Goal: Task Accomplishment & Management: Use online tool/utility

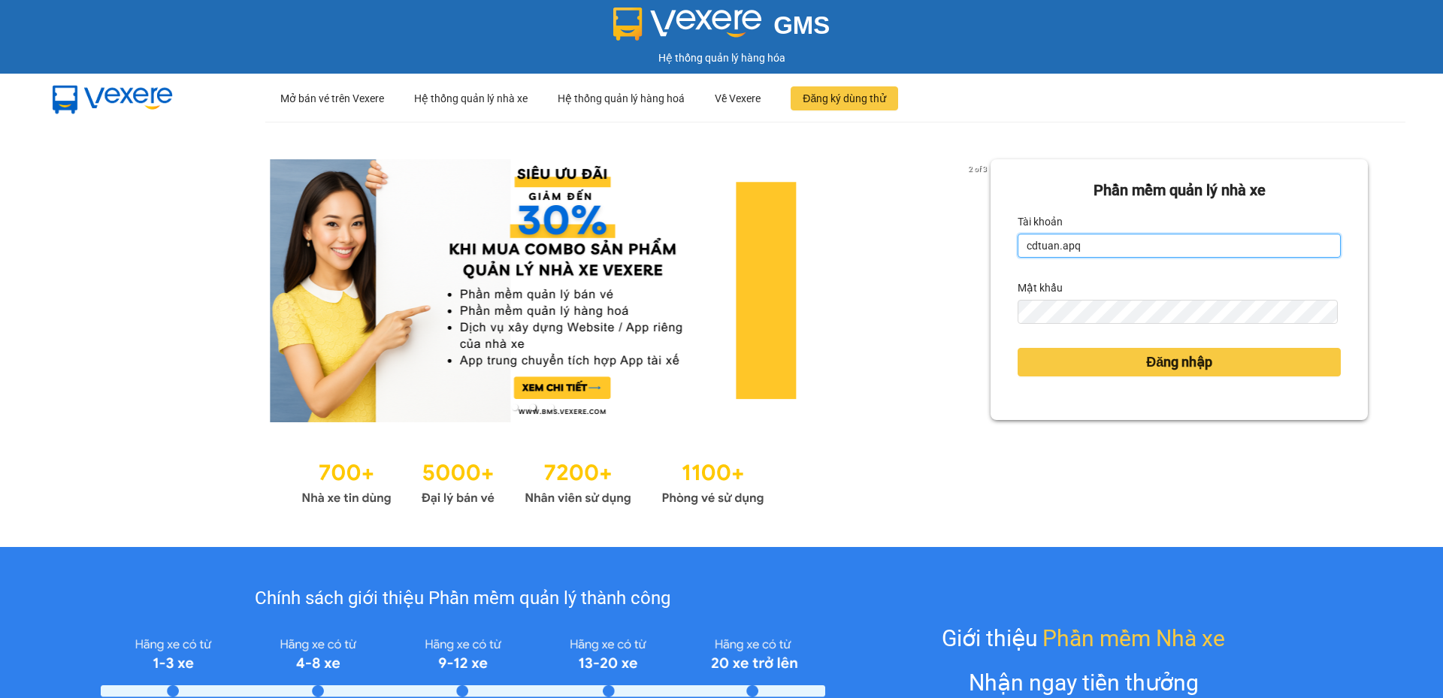
drag, startPoint x: 1103, startPoint y: 247, endPoint x: 997, endPoint y: 247, distance: 106.0
click at [997, 247] on div "Phần mềm quản lý nhà xe Tài khoản cdtuan.apq Mật khẩu Đăng nhập" at bounding box center [1179, 289] width 377 height 261
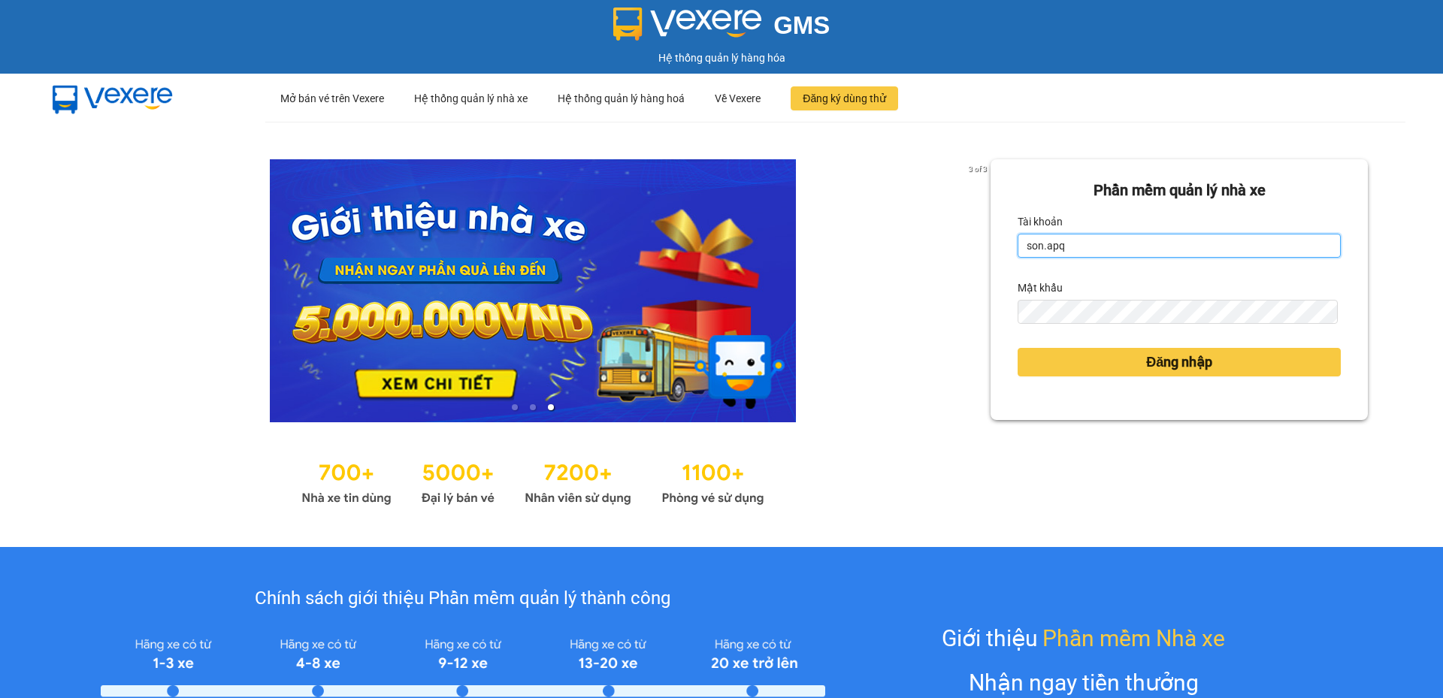
type input "son.apq"
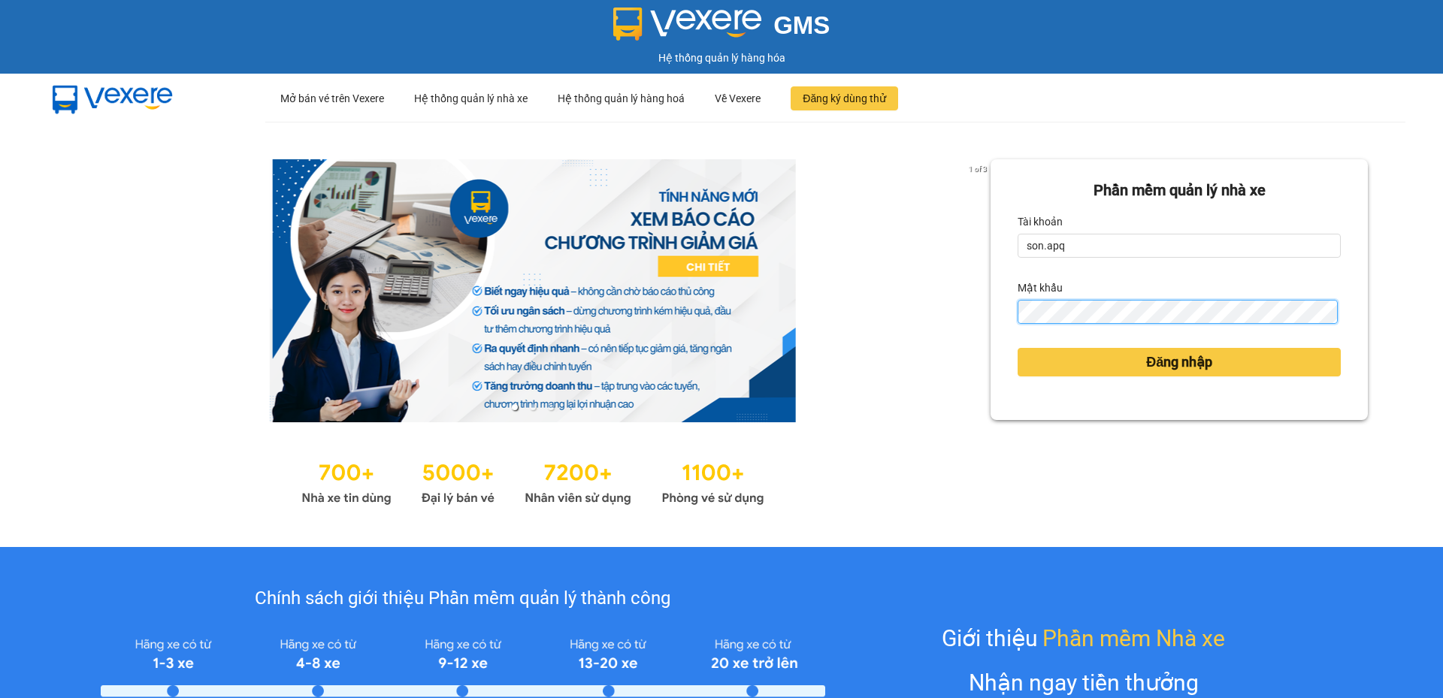
click at [1018, 348] on button "Đăng nhập" at bounding box center [1179, 362] width 323 height 29
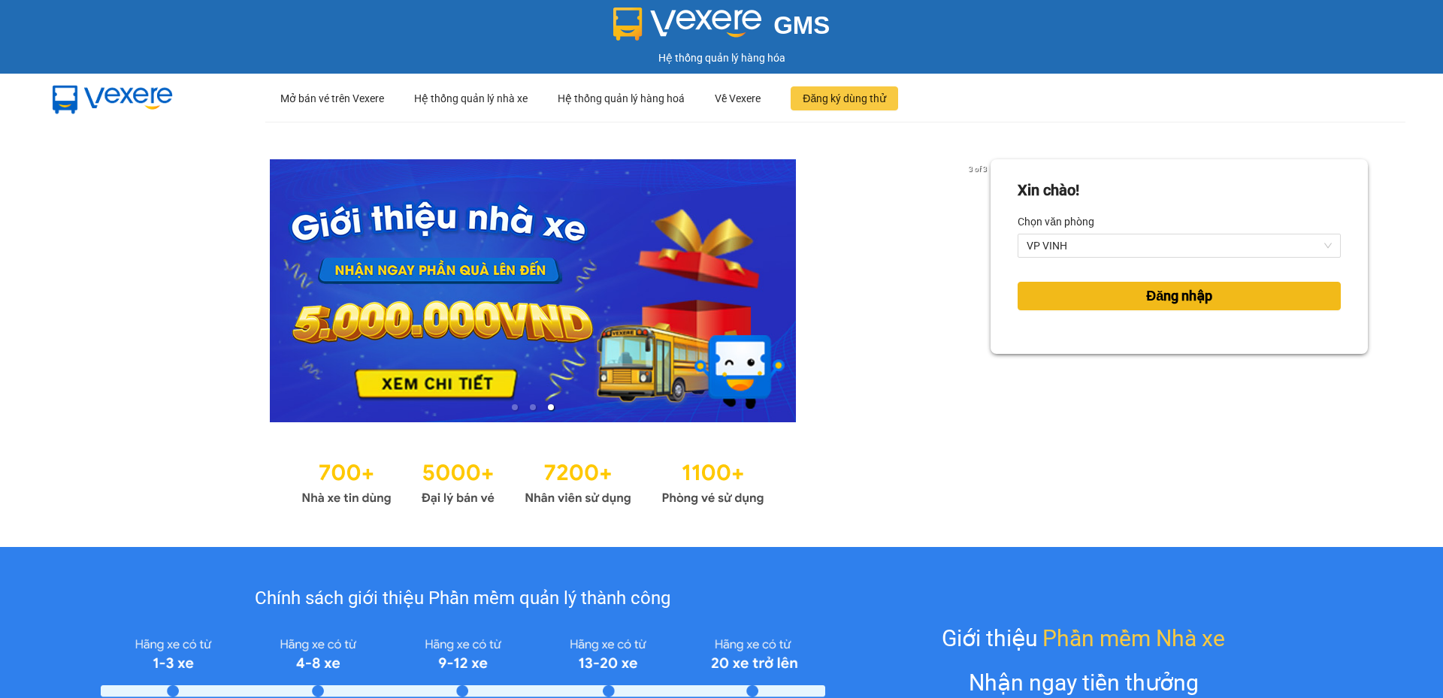
click at [1154, 293] on span "Đăng nhập" at bounding box center [1179, 296] width 66 height 21
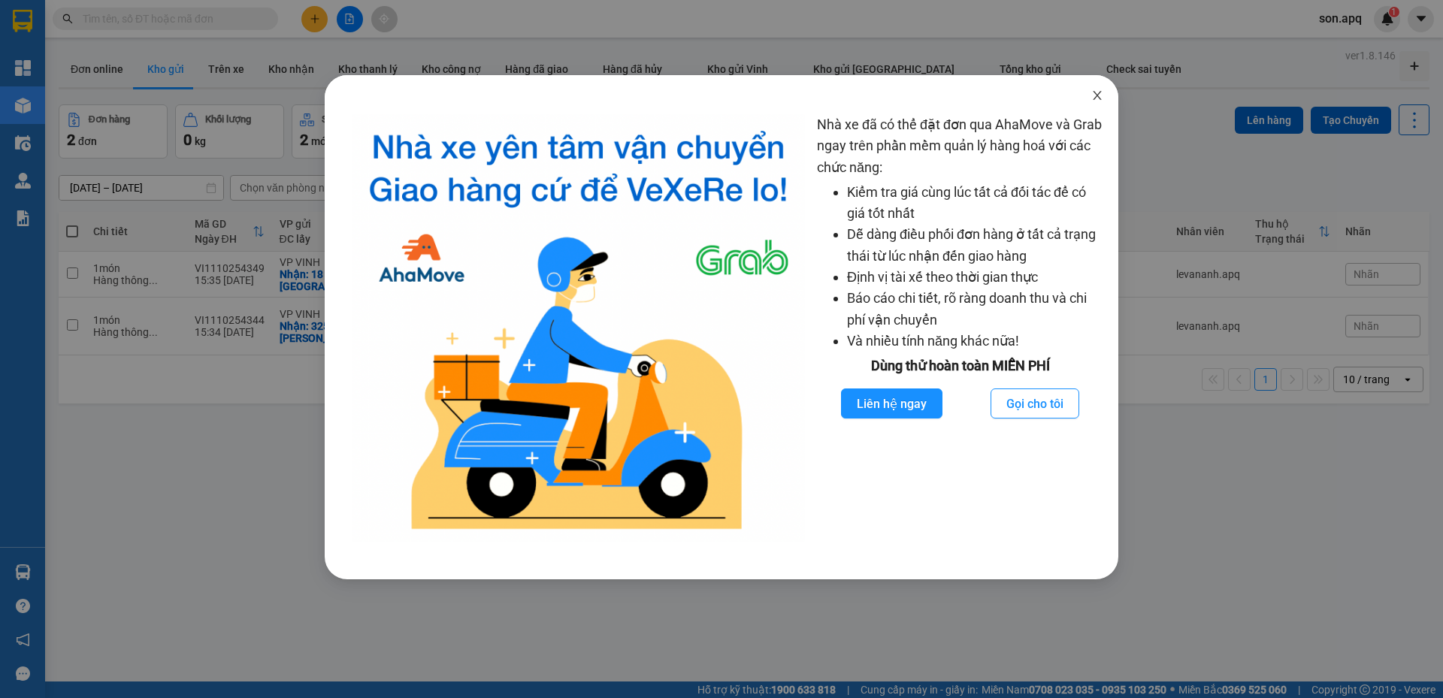
click at [1099, 96] on icon "close" at bounding box center [1097, 95] width 12 height 12
